Goal: Find specific page/section: Find specific page/section

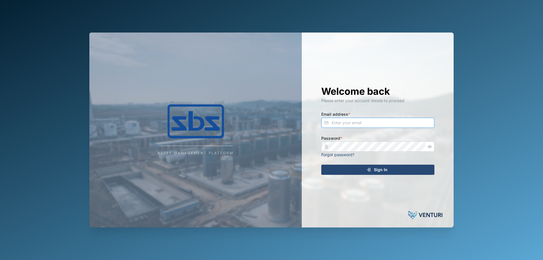
click at [339, 123] on input "Email address *" at bounding box center [377, 123] width 113 height 10
type input "[PERSON_NAME][EMAIL_ADDRESS][DOMAIN_NAME]"
click at [335, 165] on div "Sign In" at bounding box center [377, 170] width 104 height 10
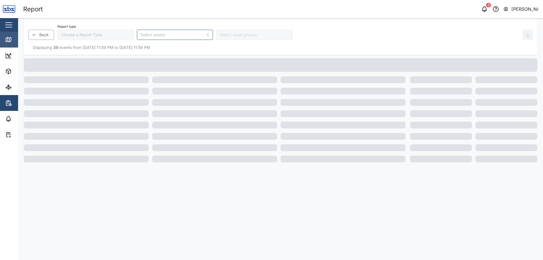
type input "Trip History"
click at [17, 38] on div "Map" at bounding box center [21, 39] width 13 height 6
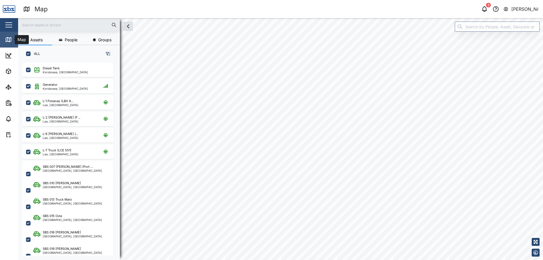
checkbox input "true"
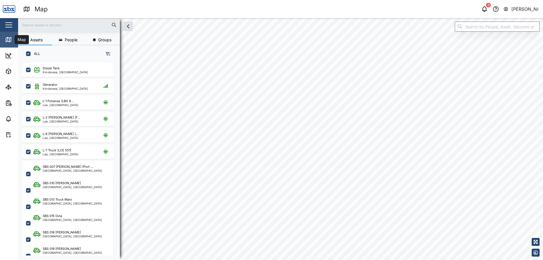
checkbox input "true"
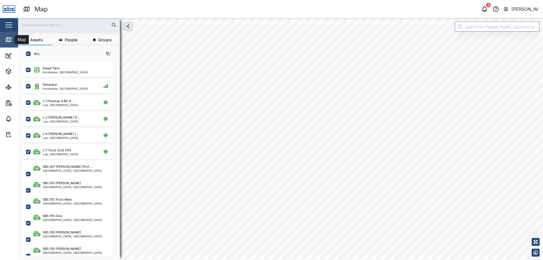
checkbox input "true"
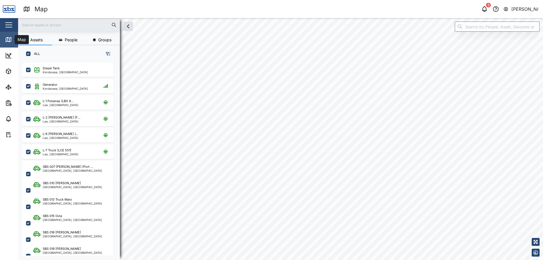
checkbox input "true"
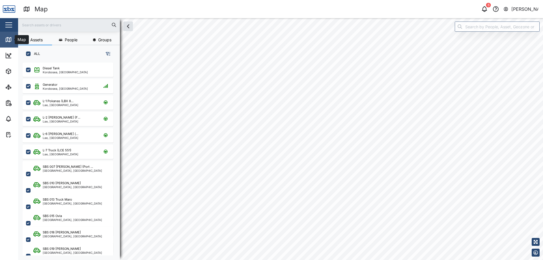
checkbox input "true"
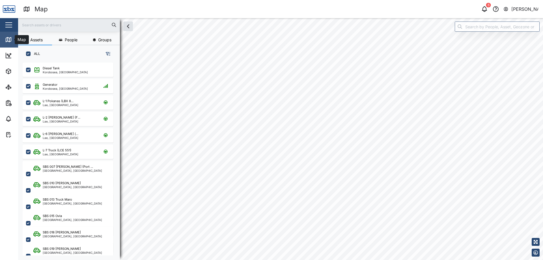
checkbox input "true"
